Goal: Information Seeking & Learning: Learn about a topic

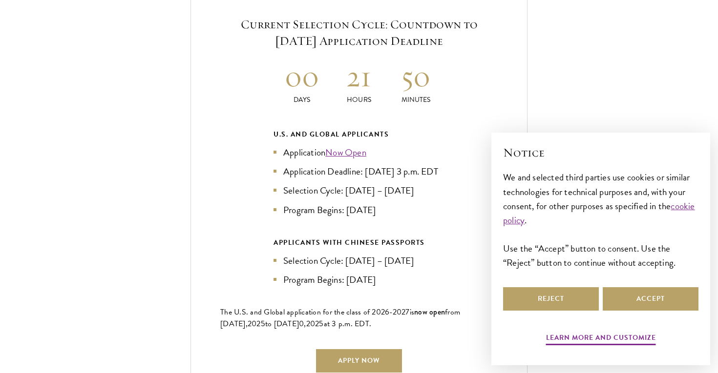
scroll to position [2156, 0]
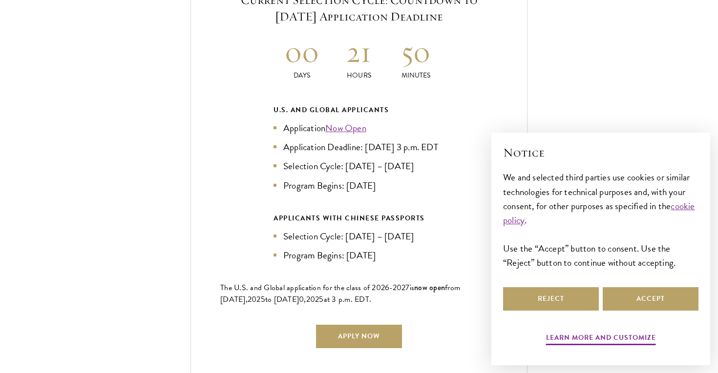
click at [295, 140] on li "Application Deadline: [DATE] 3 p.m. EDT" at bounding box center [358, 147] width 171 height 14
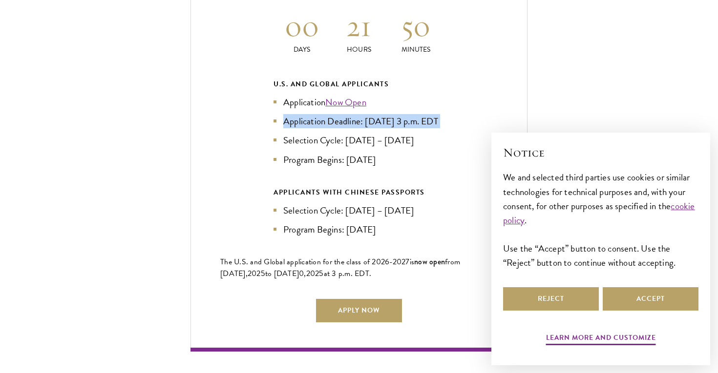
scroll to position [2203, 0]
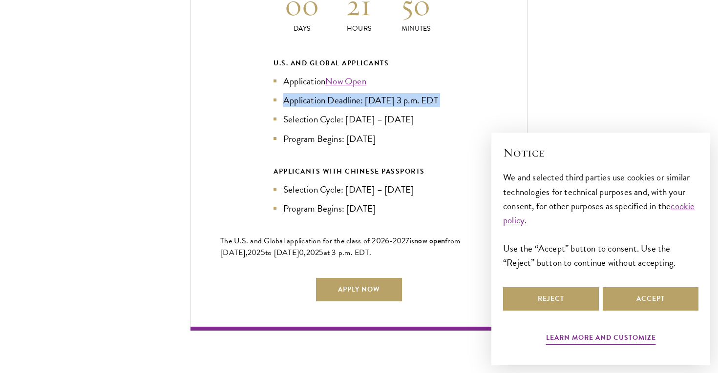
click at [287, 112] on li "Selection Cycle: [DATE] – [DATE]" at bounding box center [358, 119] width 171 height 14
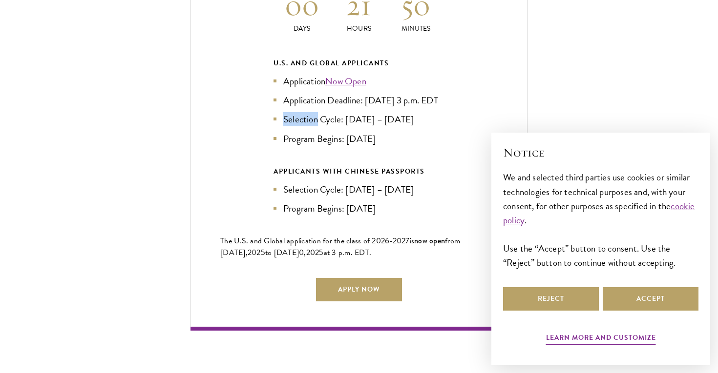
click at [287, 112] on li "Selection Cycle: [DATE] – [DATE]" at bounding box center [358, 119] width 171 height 14
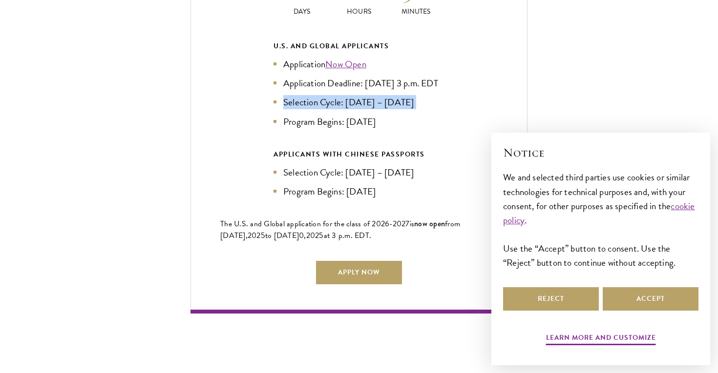
click at [287, 115] on li "Program Begins: [DATE]" at bounding box center [358, 122] width 171 height 14
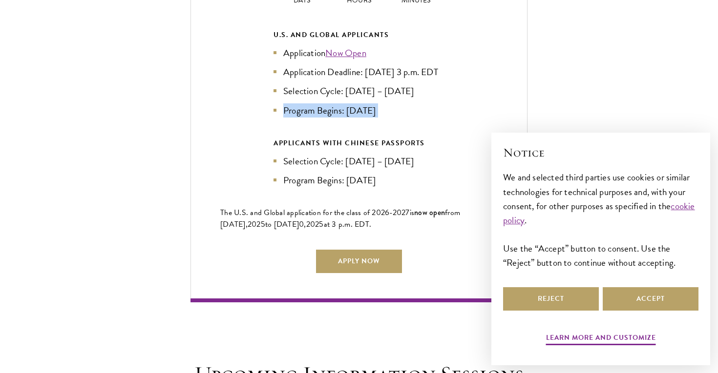
click at [287, 111] on li "Program Begins: [DATE]" at bounding box center [358, 110] width 171 height 14
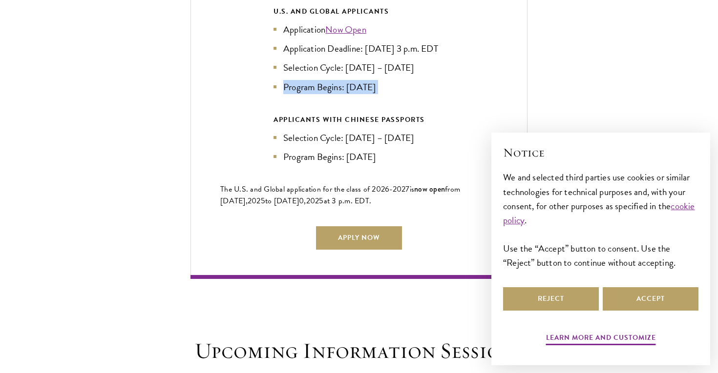
scroll to position [2266, 0]
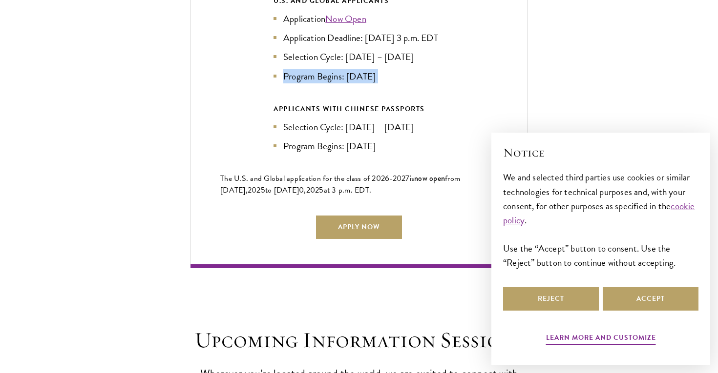
click at [287, 111] on div "APPLICANTS WITH CHINESE PASSPORTS Selection Cycle: [DATE] – [DATE] Program Begi…" at bounding box center [358, 128] width 171 height 50
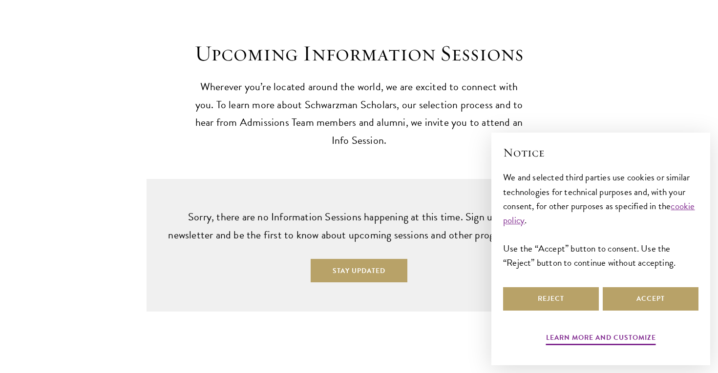
click at [287, 111] on p "Wherever you’re located around the world, we are excited to connect with you. T…" at bounding box center [358, 114] width 337 height 72
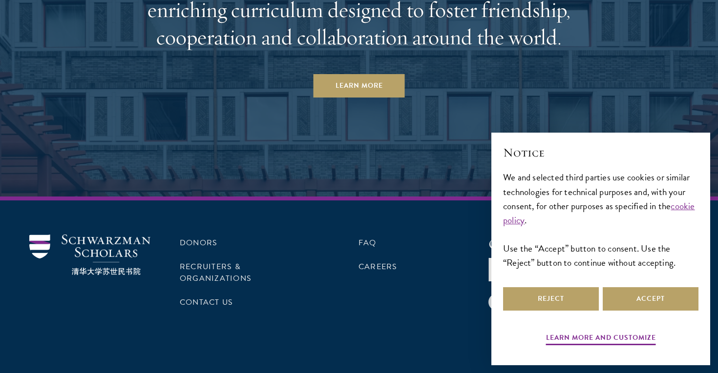
scroll to position [4975, 0]
